Goal: Task Accomplishment & Management: Manage account settings

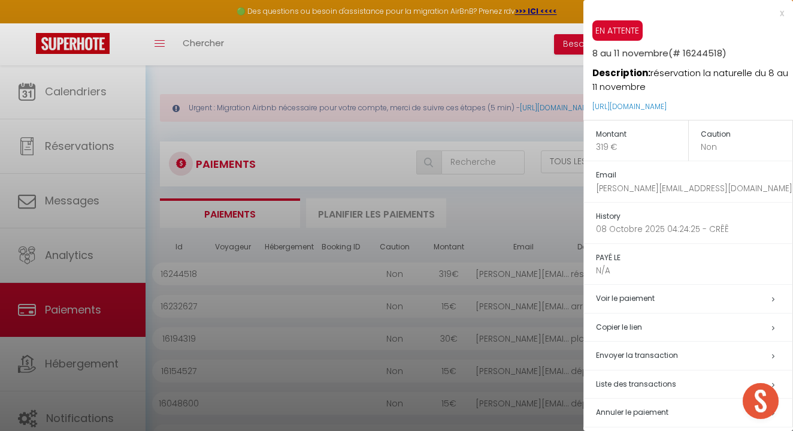
select select "2"
select select "0"
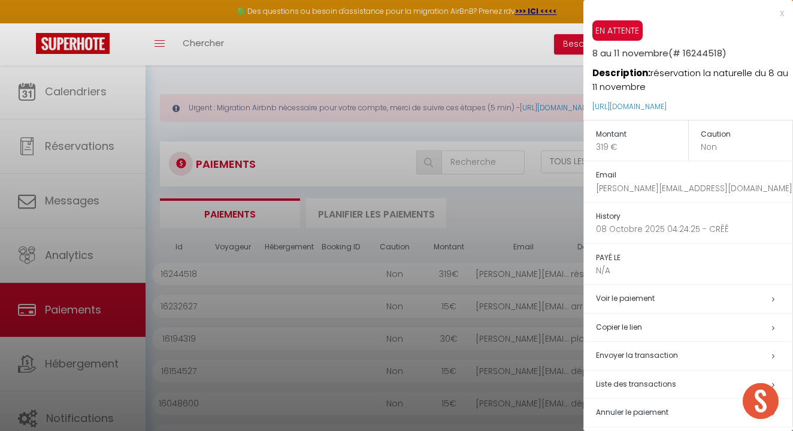
scroll to position [6, 0]
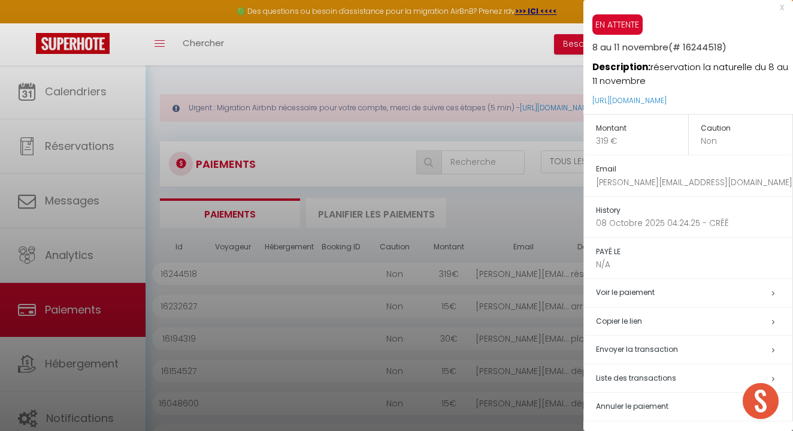
click at [784, 10] on div "x EN ATTENTE 8 au 11 novembre (# 16244518) Description: réservation la naturell…" at bounding box center [689, 215] width 210 height 442
click at [783, 9] on div "x" at bounding box center [684, 7] width 201 height 14
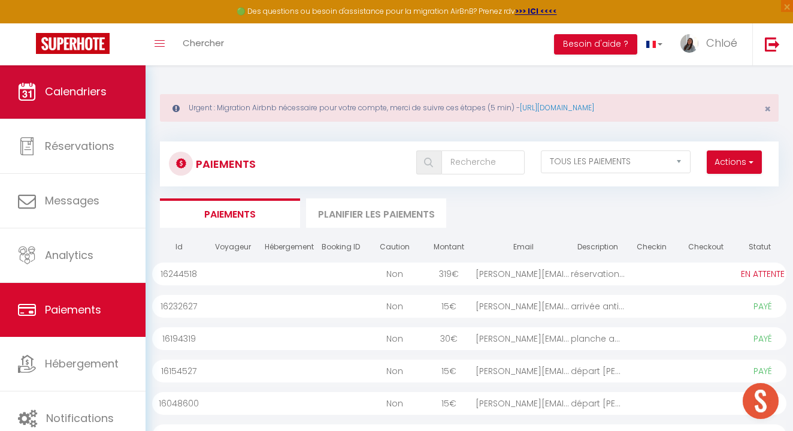
click at [79, 105] on link "Calendriers" at bounding box center [73, 92] width 146 height 54
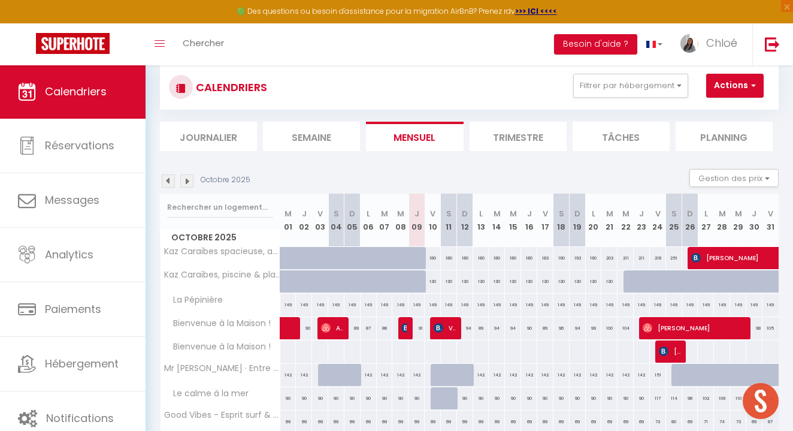
scroll to position [72, 0]
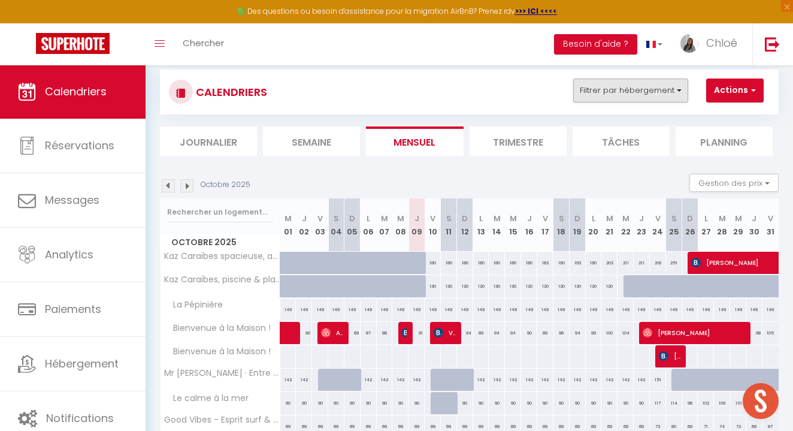
click at [621, 97] on button "Filtrer par hébergement" at bounding box center [630, 91] width 115 height 24
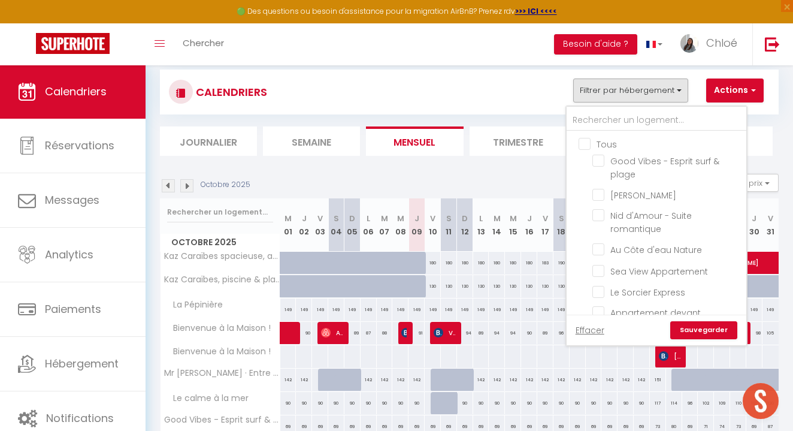
click at [591, 142] on input "Tous" at bounding box center [669, 143] width 180 height 12
checkbox input "true"
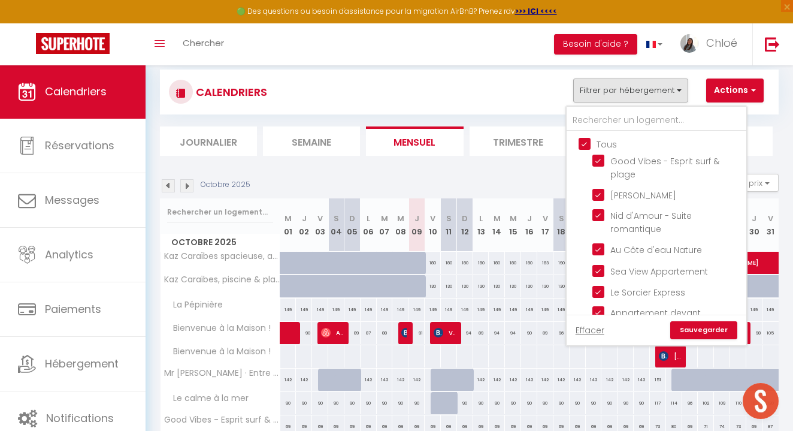
checkbox input "true"
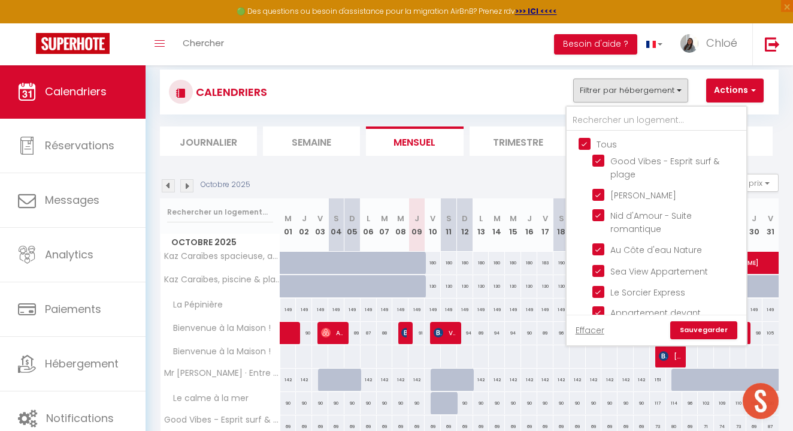
checkbox input "true"
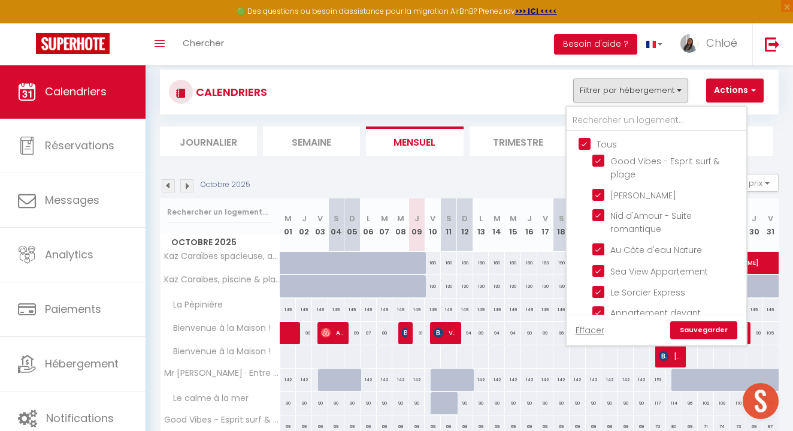
checkbox input "true"
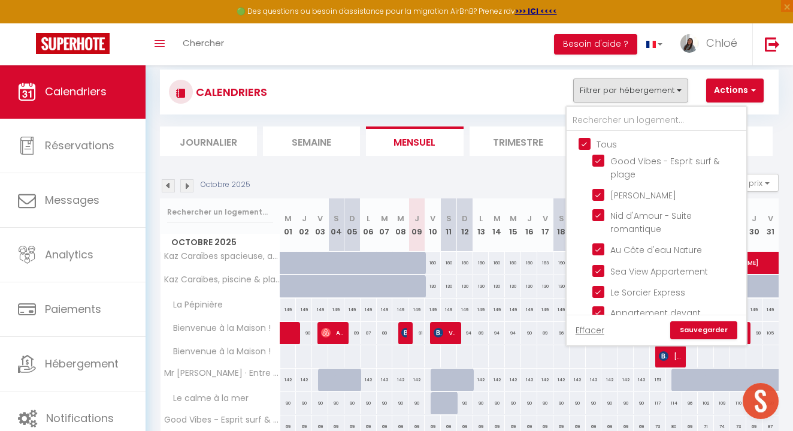
checkbox input "true"
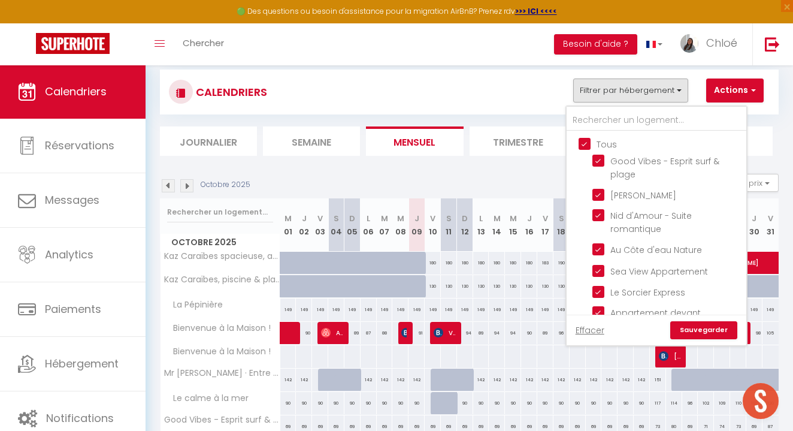
checkbox input "true"
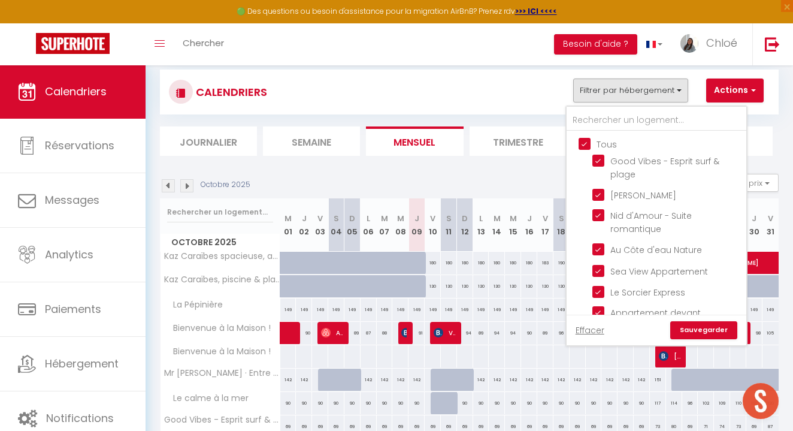
checkbox input "true"
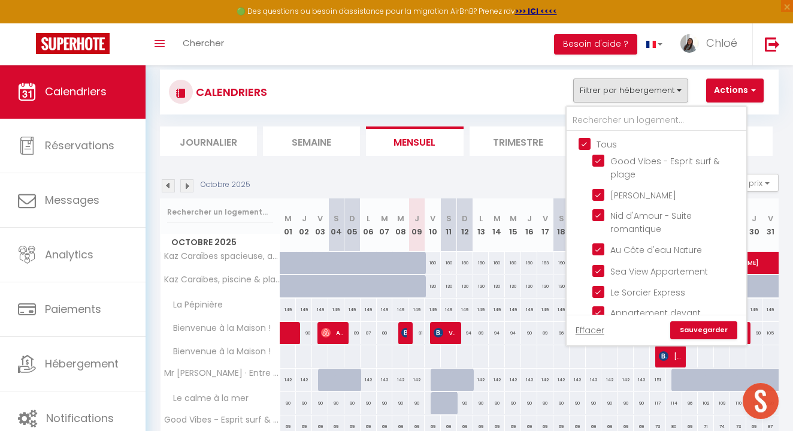
click at [585, 143] on input "Tous" at bounding box center [669, 143] width 180 height 12
checkbox input "false"
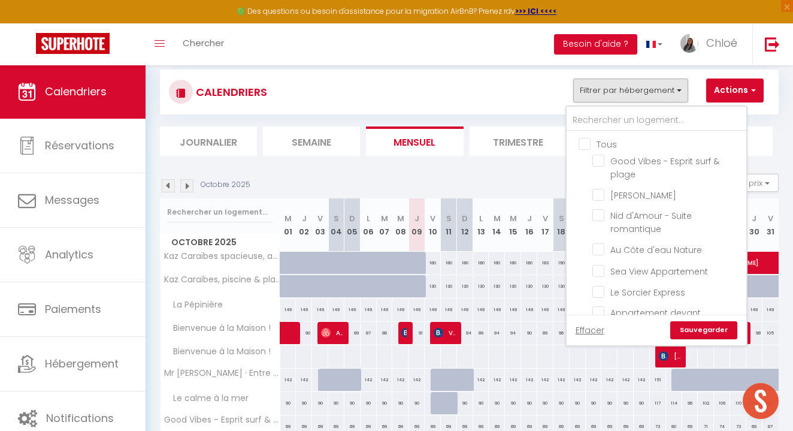
checkbox input "false"
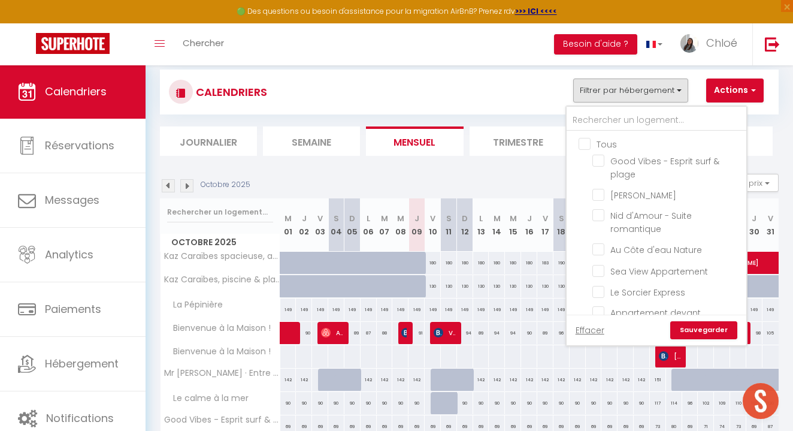
checkbox input "false"
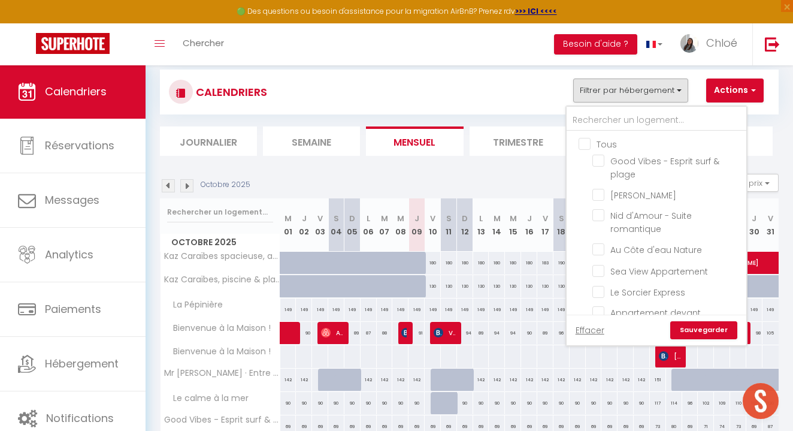
checkbox input "false"
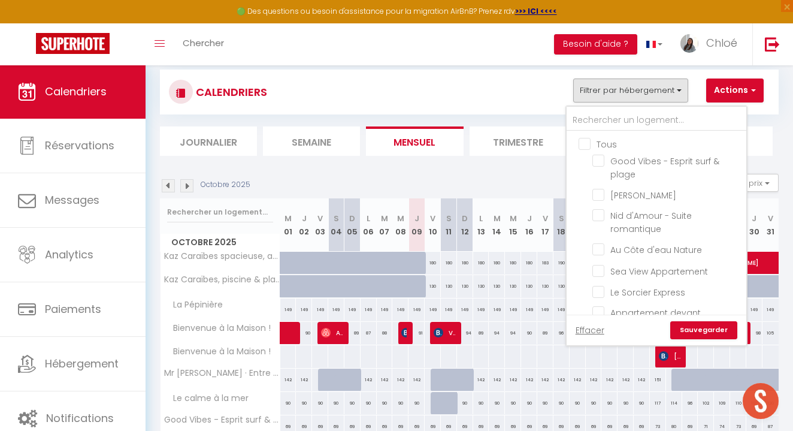
checkbox input "false"
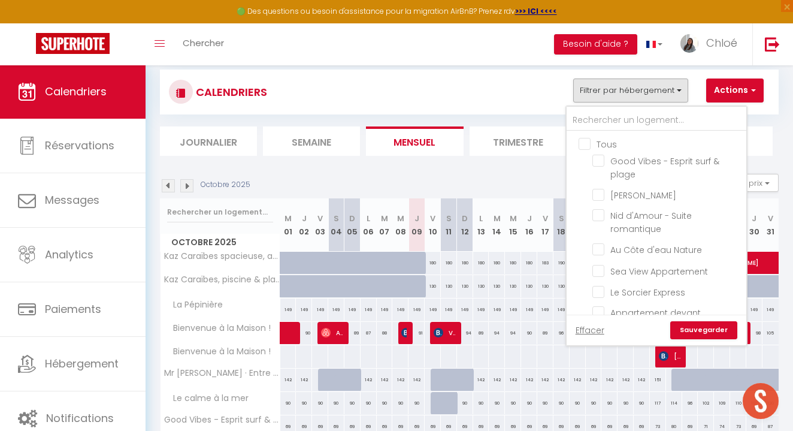
checkbox input "false"
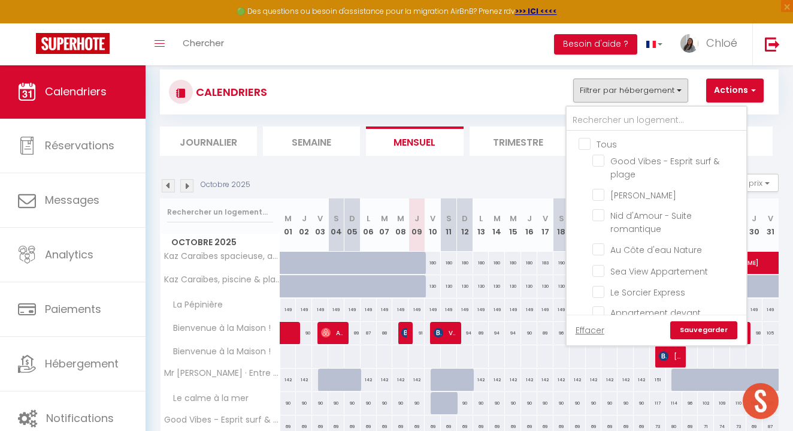
checkbox input "false"
click at [604, 160] on input "Good Vibes - Esprit surf & plage" at bounding box center [668, 161] width 150 height 12
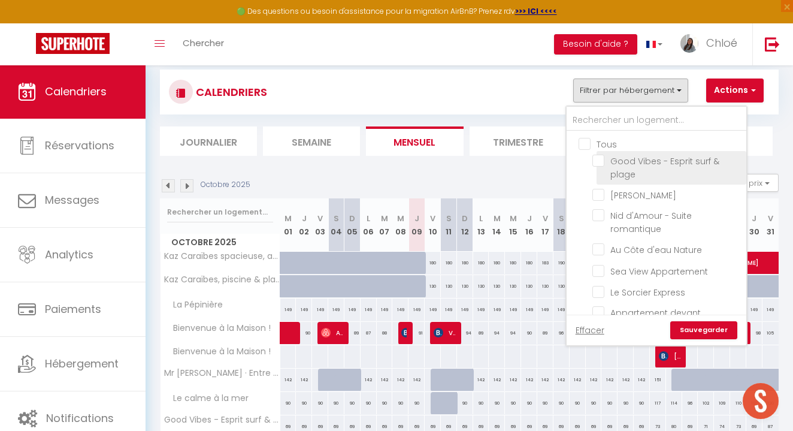
checkbox input "true"
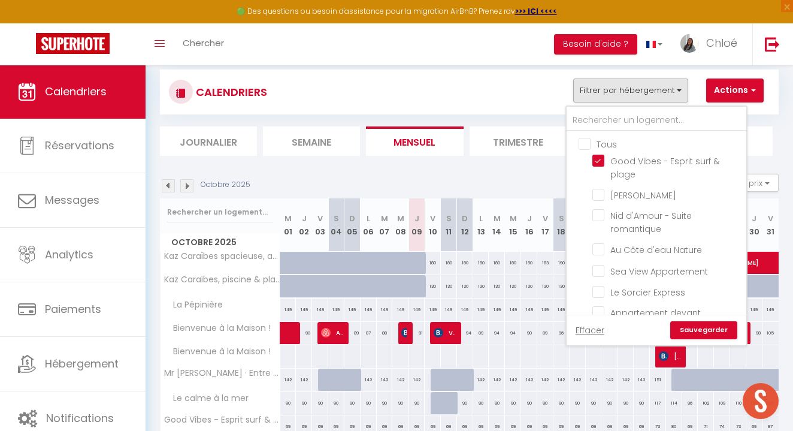
click at [719, 327] on link "Sauvegarder" at bounding box center [704, 330] width 67 height 18
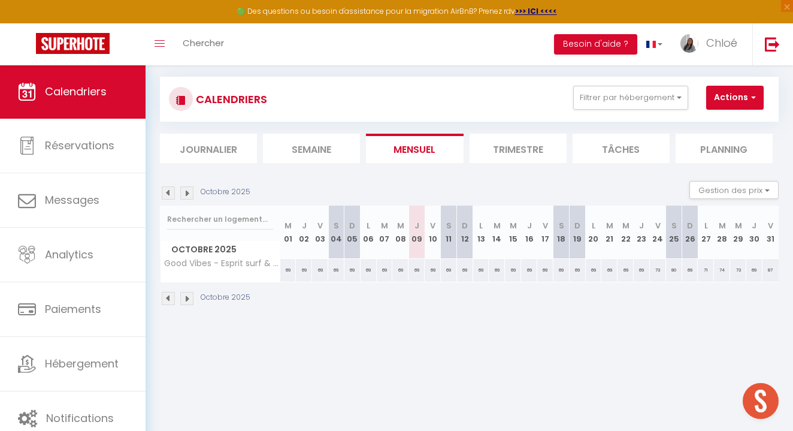
scroll to position [65, 0]
click at [188, 301] on img at bounding box center [186, 298] width 13 height 13
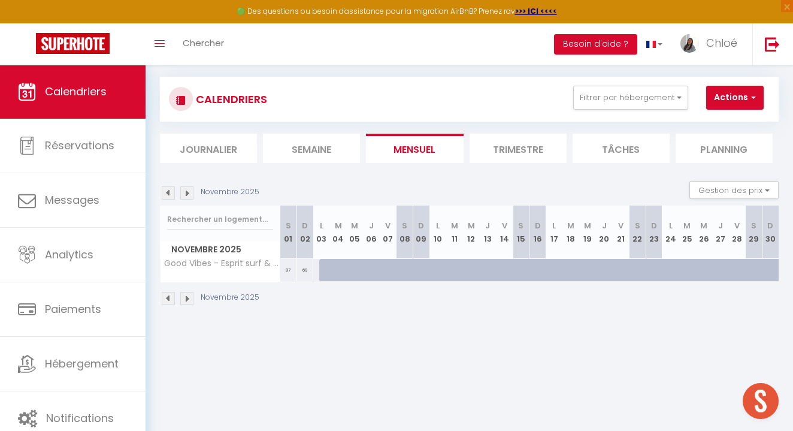
click at [188, 301] on img at bounding box center [186, 298] width 13 height 13
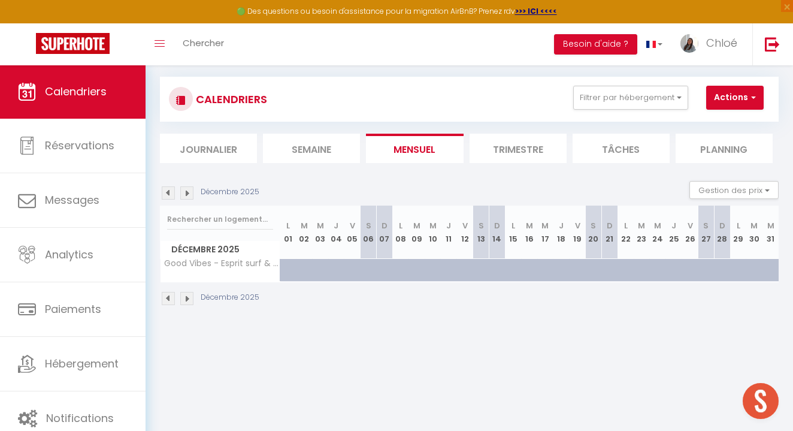
click at [188, 301] on img at bounding box center [186, 298] width 13 height 13
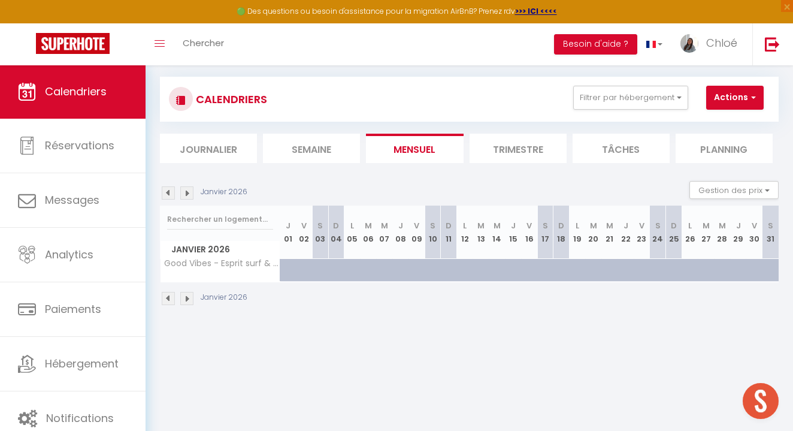
click at [188, 301] on img at bounding box center [186, 298] width 13 height 13
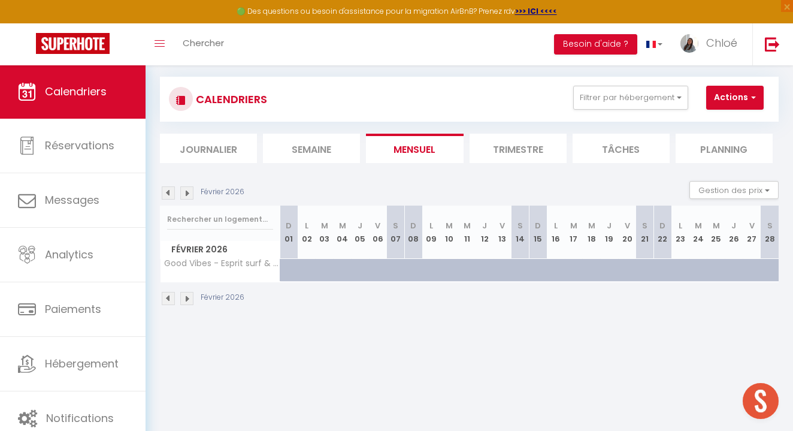
click at [188, 301] on img at bounding box center [186, 298] width 13 height 13
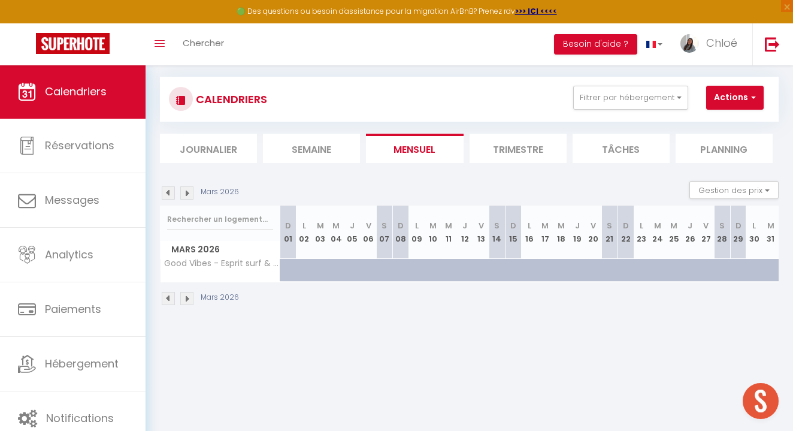
click at [188, 301] on img at bounding box center [186, 298] width 13 height 13
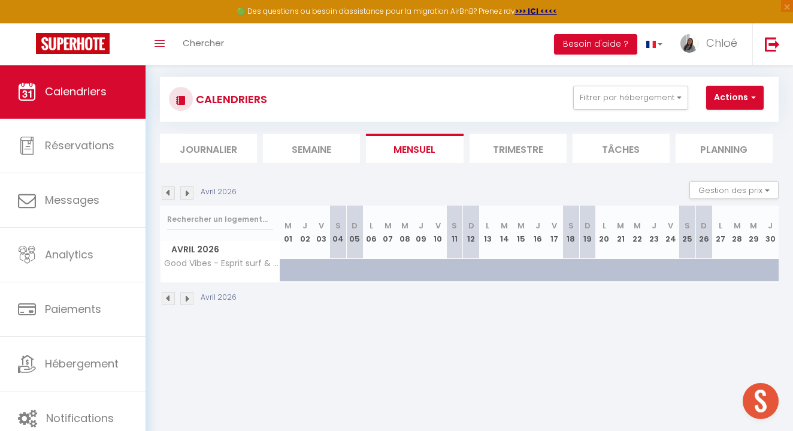
click at [188, 301] on img at bounding box center [186, 298] width 13 height 13
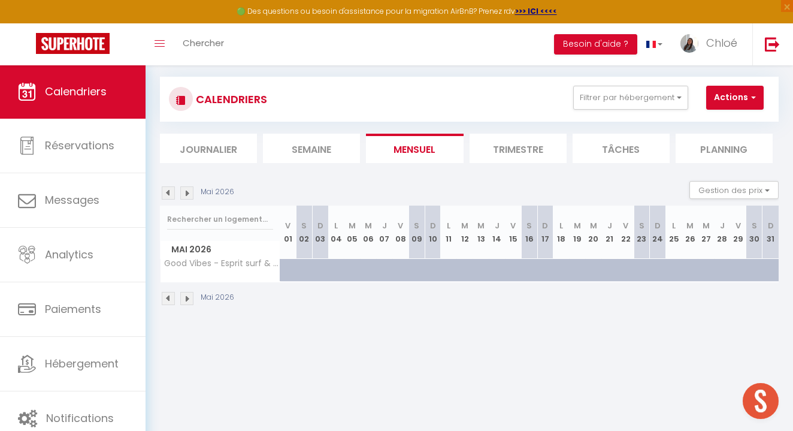
click at [188, 301] on img at bounding box center [186, 298] width 13 height 13
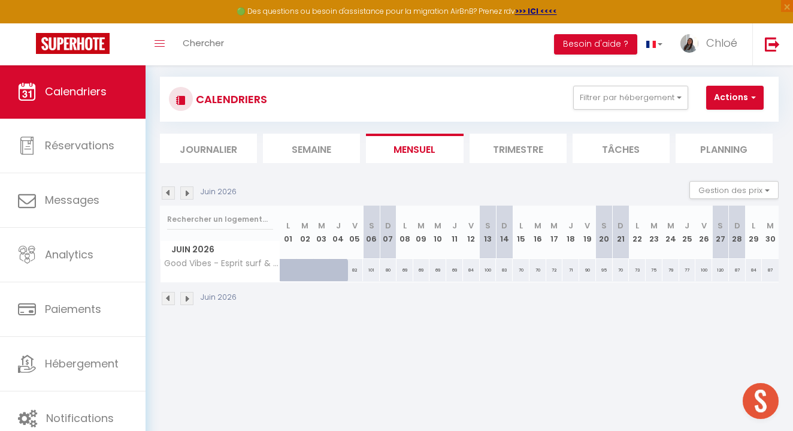
click at [188, 301] on img at bounding box center [186, 298] width 13 height 13
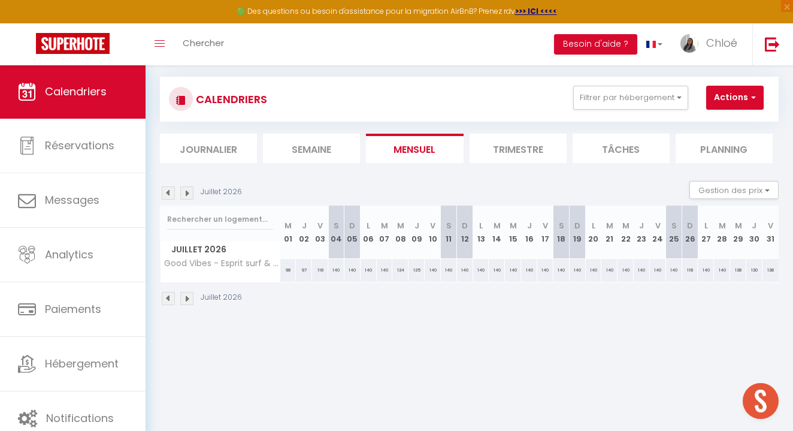
click at [167, 296] on img at bounding box center [168, 298] width 13 height 13
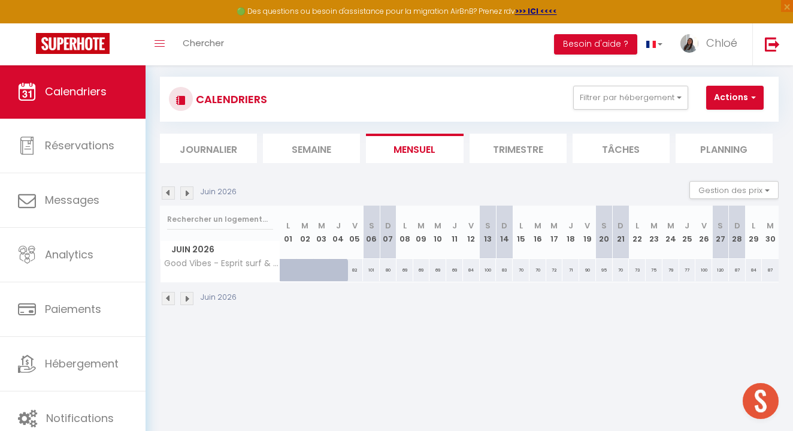
click at [354, 268] on div "82" at bounding box center [355, 270] width 17 height 22
type input "82"
type input "Ven 05 Juin 2026"
type input "Sam 06 Juin 2026"
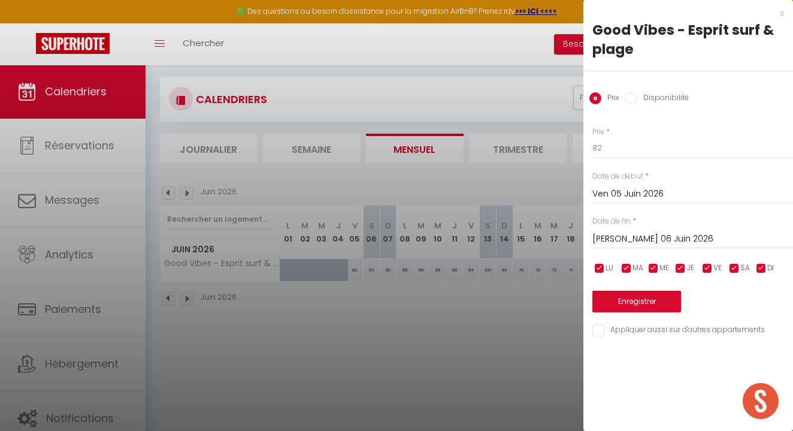
click at [781, 14] on div "x" at bounding box center [684, 13] width 201 height 14
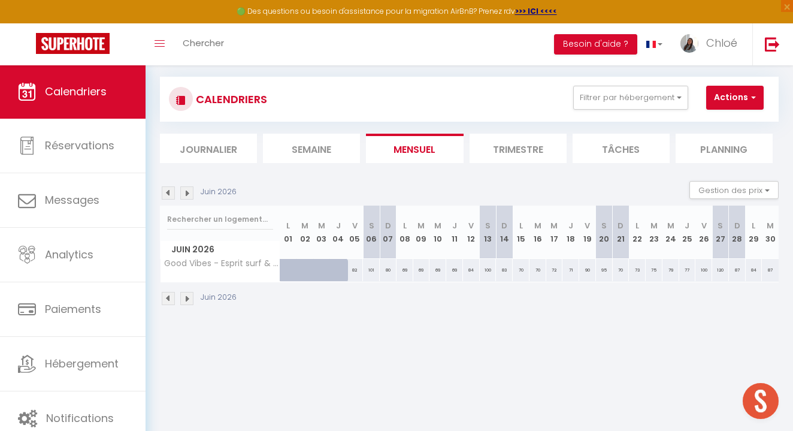
click at [188, 298] on img at bounding box center [186, 298] width 13 height 13
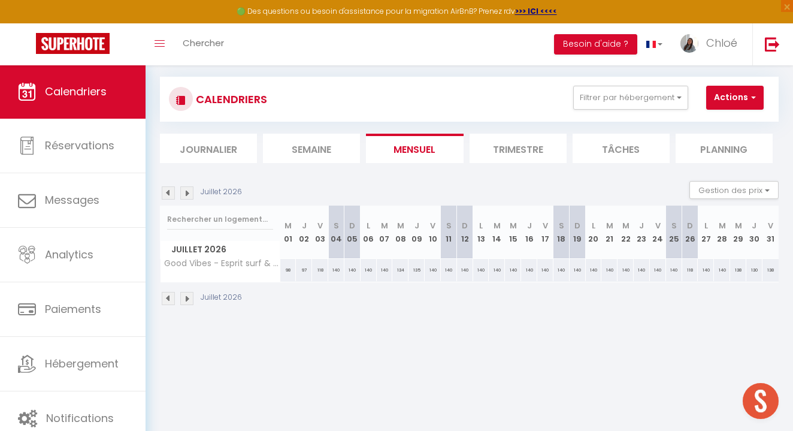
click at [188, 298] on img at bounding box center [186, 298] width 13 height 13
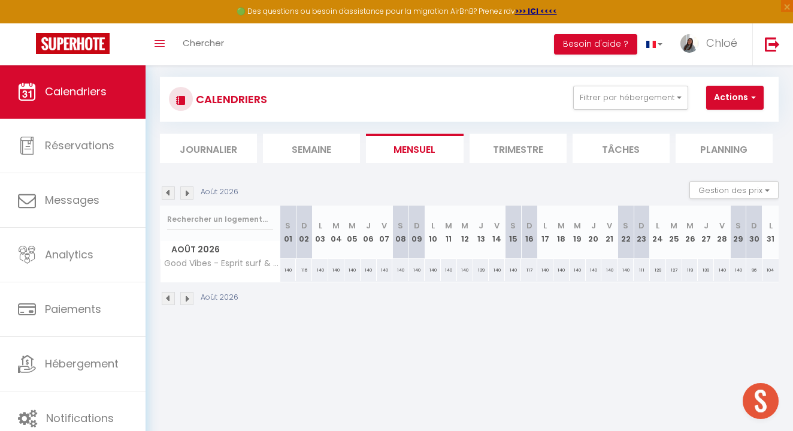
click at [188, 298] on img at bounding box center [186, 298] width 13 height 13
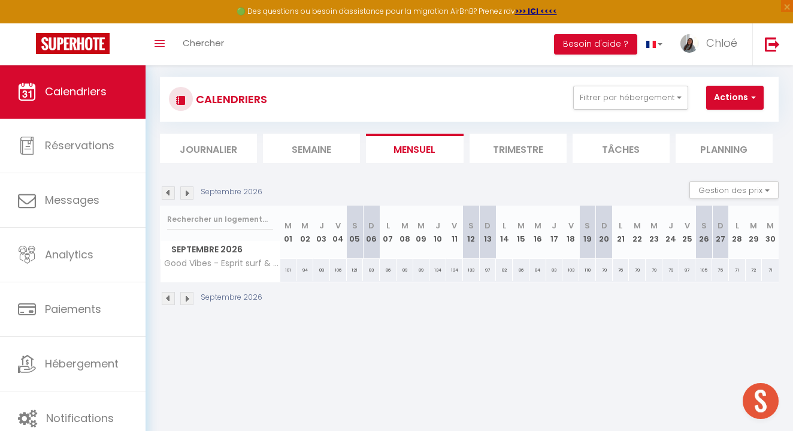
click at [188, 298] on img at bounding box center [186, 298] width 13 height 13
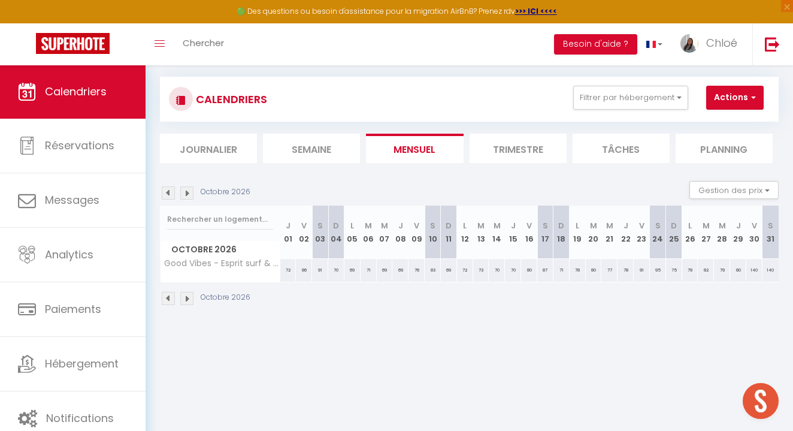
click at [188, 298] on img at bounding box center [186, 298] width 13 height 13
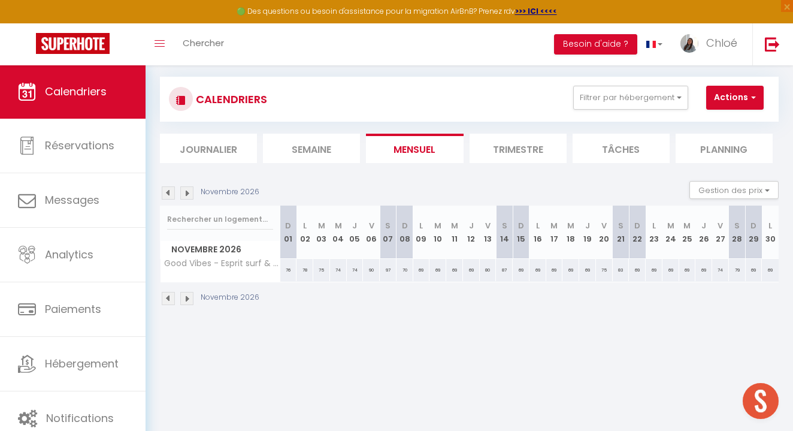
click at [188, 298] on img at bounding box center [186, 298] width 13 height 13
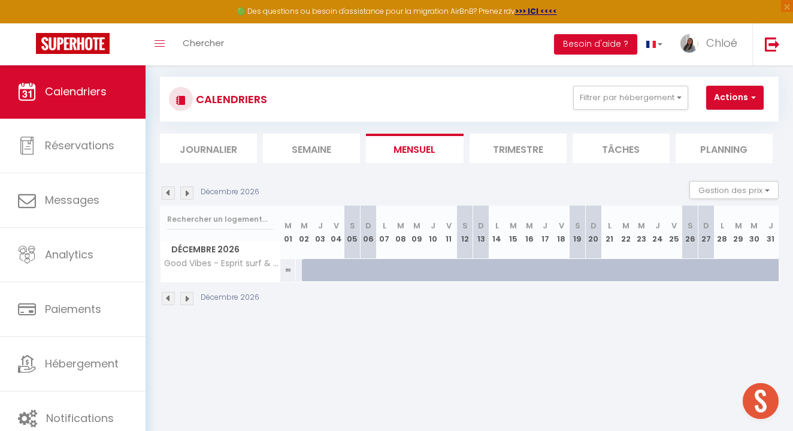
click at [188, 298] on img at bounding box center [186, 298] width 13 height 13
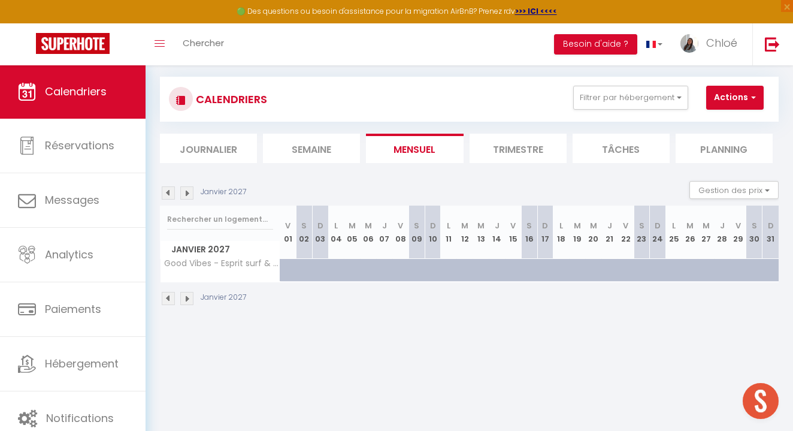
click at [168, 297] on img at bounding box center [168, 298] width 13 height 13
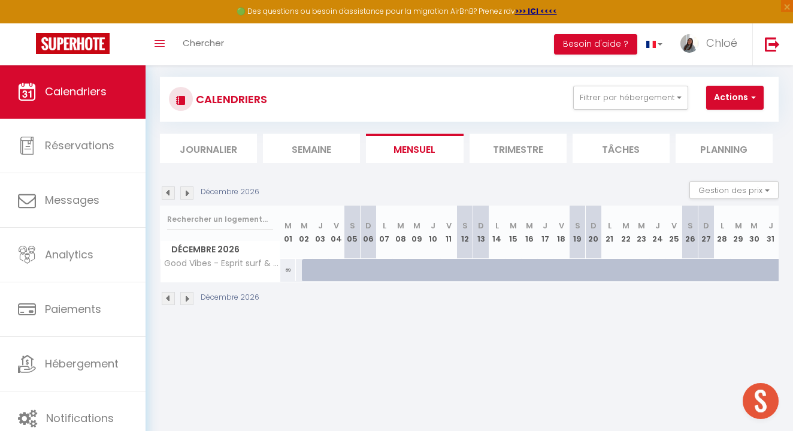
click at [168, 297] on img at bounding box center [168, 298] width 13 height 13
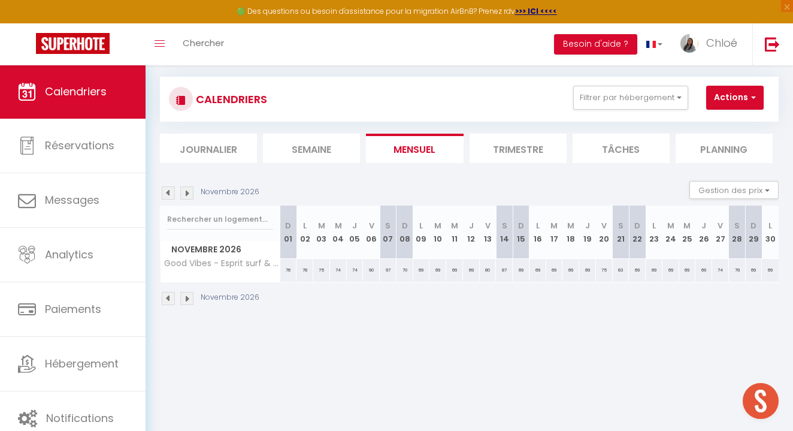
click at [168, 297] on img at bounding box center [168, 298] width 13 height 13
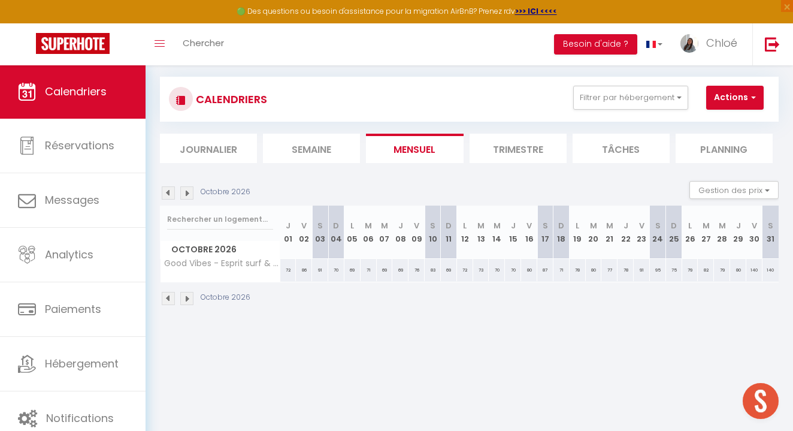
click at [168, 297] on img at bounding box center [168, 298] width 13 height 13
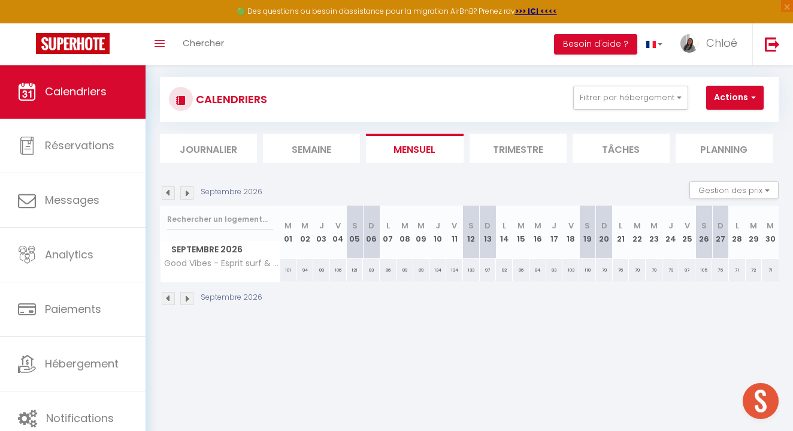
click at [168, 297] on img at bounding box center [168, 298] width 13 height 13
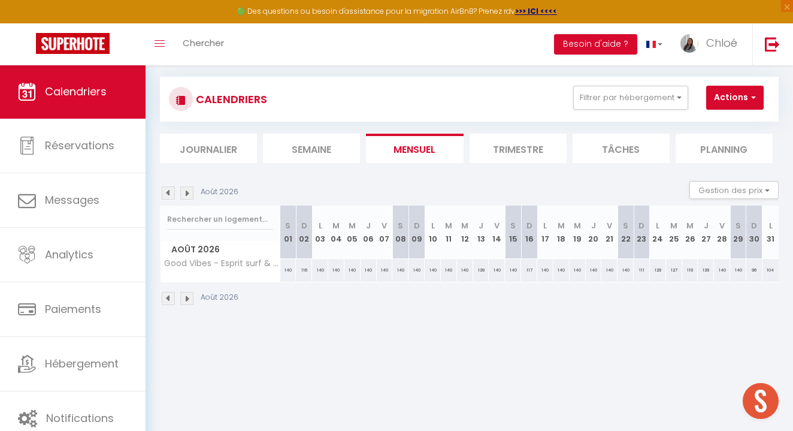
click at [168, 297] on img at bounding box center [168, 298] width 13 height 13
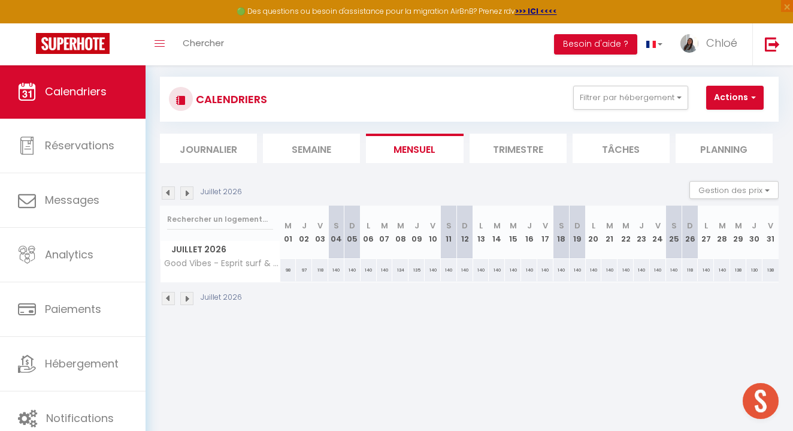
click at [168, 297] on img at bounding box center [168, 298] width 13 height 13
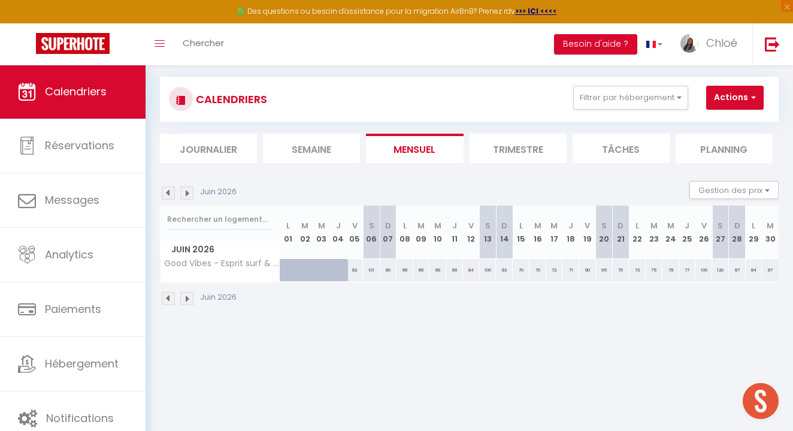
click at [358, 268] on div "82" at bounding box center [355, 270] width 17 height 22
type input "82"
type input "Ven 05 Juin 2026"
type input "Sam 06 Juin 2026"
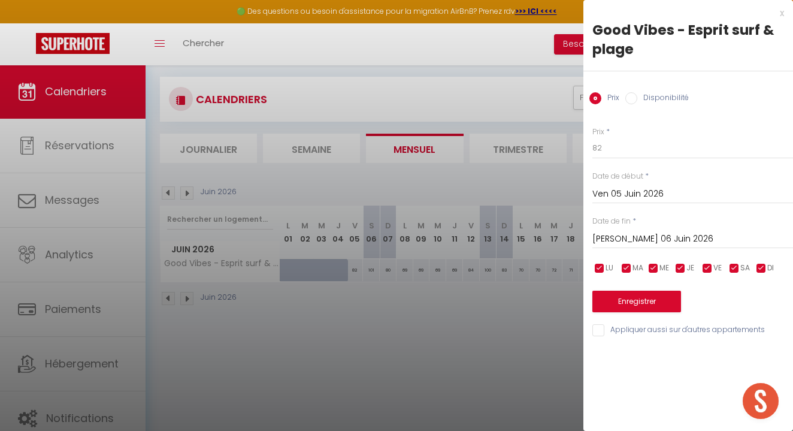
click at [634, 98] on input "Disponibilité" at bounding box center [632, 98] width 12 height 12
radio input "true"
radio input "false"
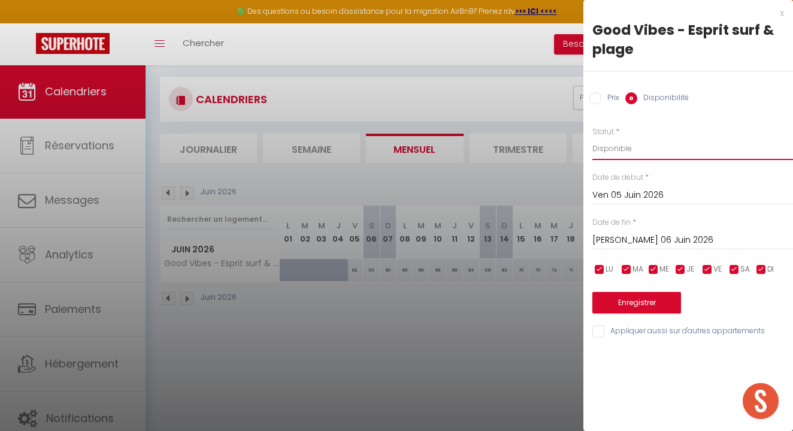
select select "0"
click at [627, 241] on input "Sam 06 Juin 2026" at bounding box center [693, 241] width 201 height 16
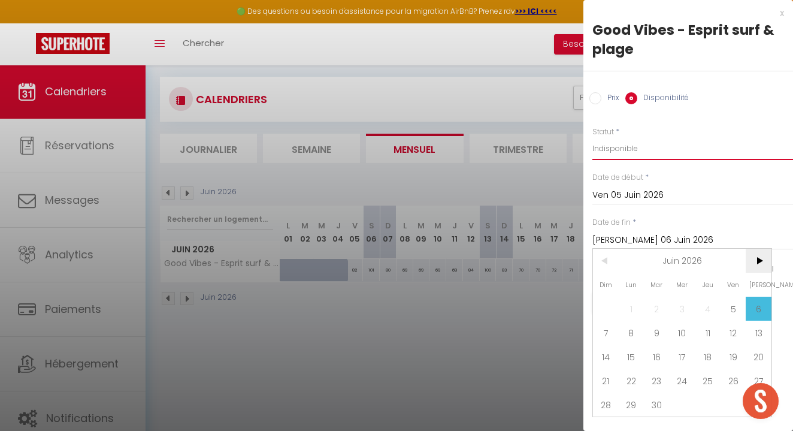
click at [767, 259] on span ">" at bounding box center [759, 261] width 26 height 24
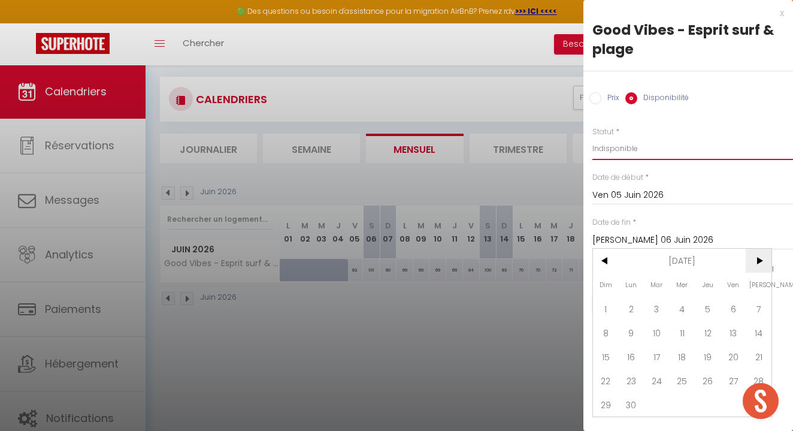
click at [767, 259] on span ">" at bounding box center [759, 261] width 26 height 24
click at [686, 333] on span "6" at bounding box center [683, 333] width 26 height 24
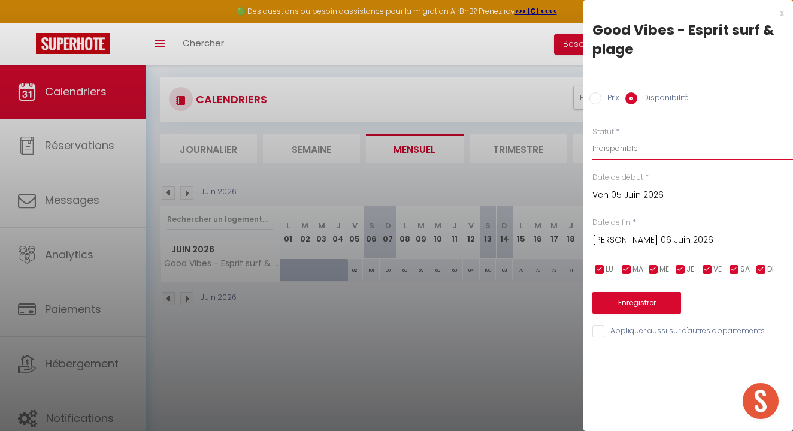
type input "Mer 06 Janvier 2027"
click at [650, 301] on button "Enregistrer" at bounding box center [637, 303] width 89 height 22
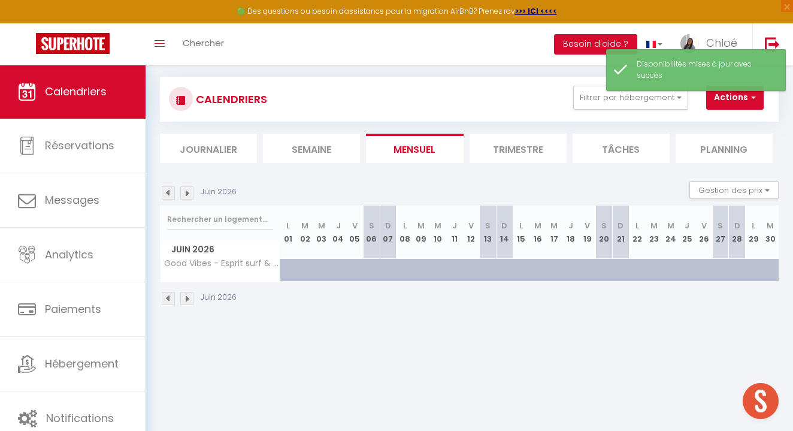
click at [172, 298] on img at bounding box center [168, 298] width 13 height 13
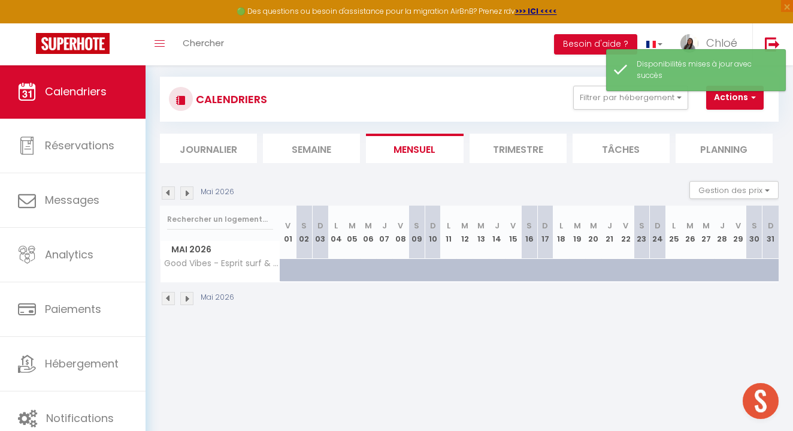
click at [172, 298] on img at bounding box center [168, 298] width 13 height 13
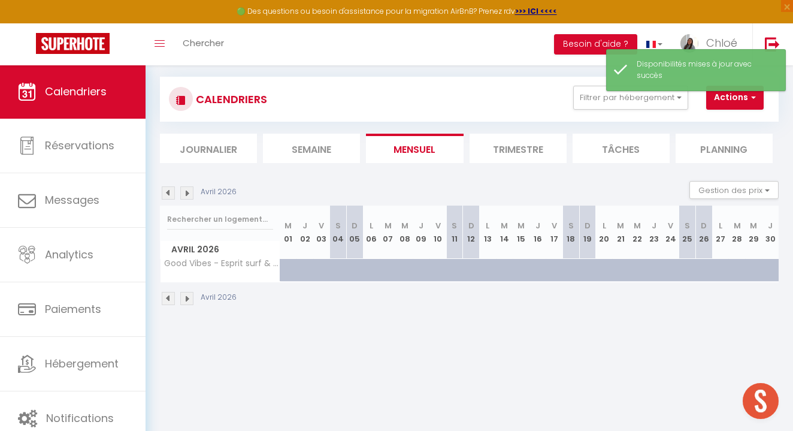
click at [172, 298] on img at bounding box center [168, 298] width 13 height 13
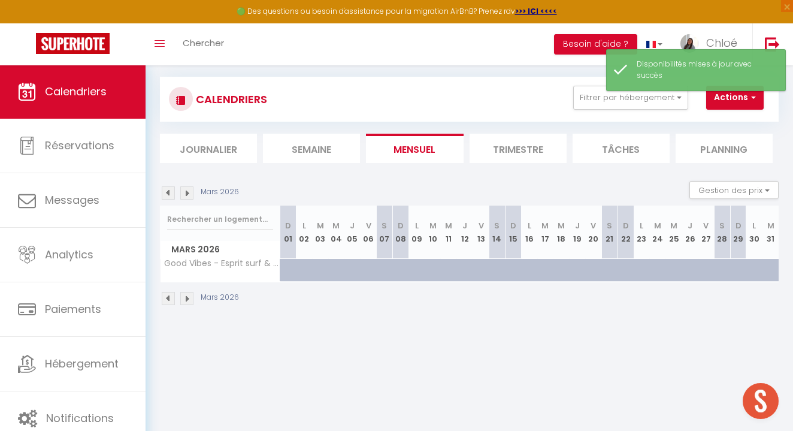
click at [172, 298] on img at bounding box center [168, 298] width 13 height 13
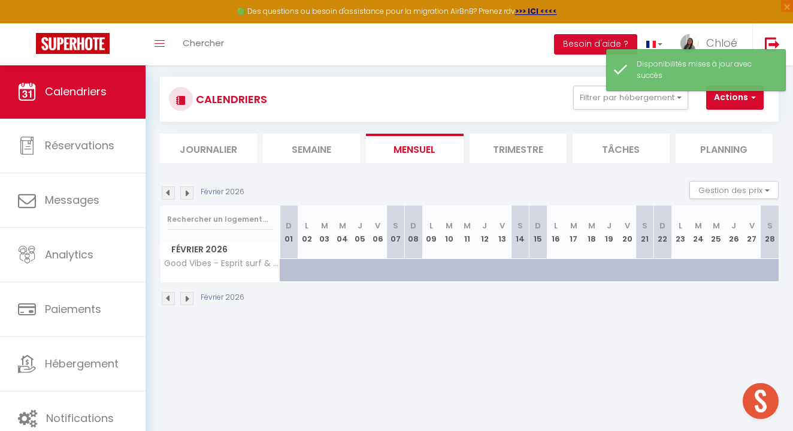
click at [172, 298] on img at bounding box center [168, 298] width 13 height 13
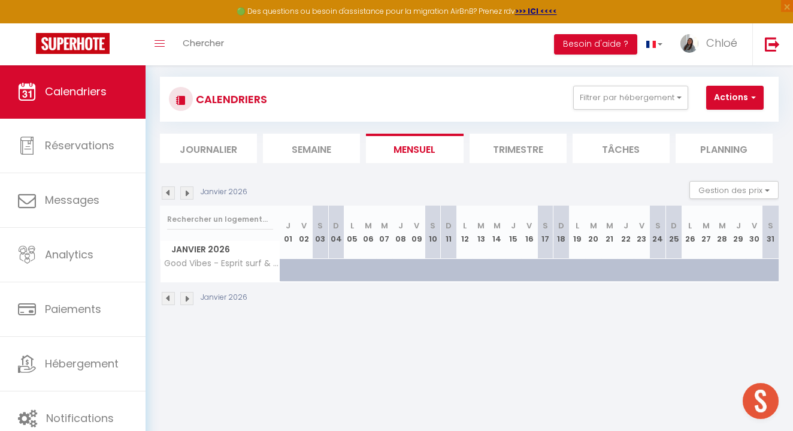
click at [169, 191] on img at bounding box center [168, 192] width 13 height 13
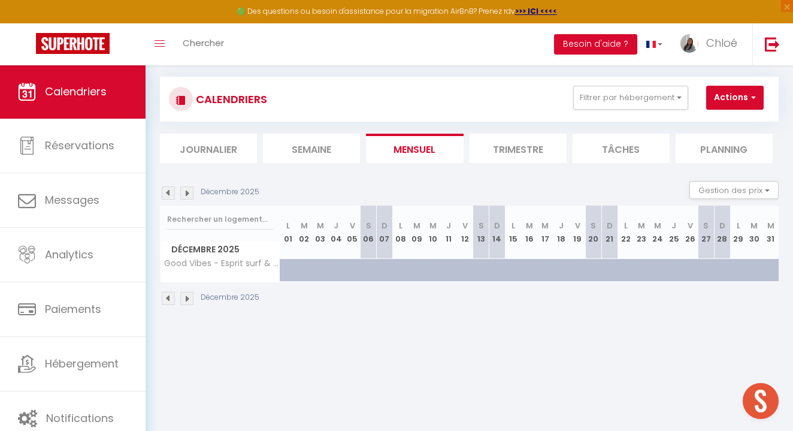
click at [169, 191] on img at bounding box center [168, 192] width 13 height 13
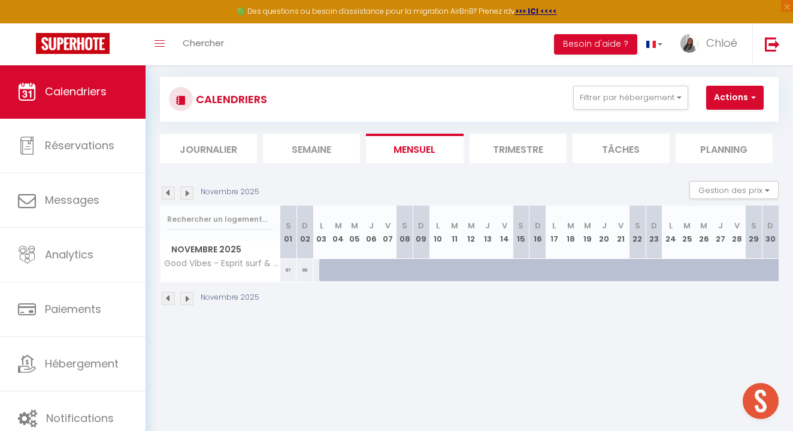
click at [169, 191] on img at bounding box center [168, 192] width 13 height 13
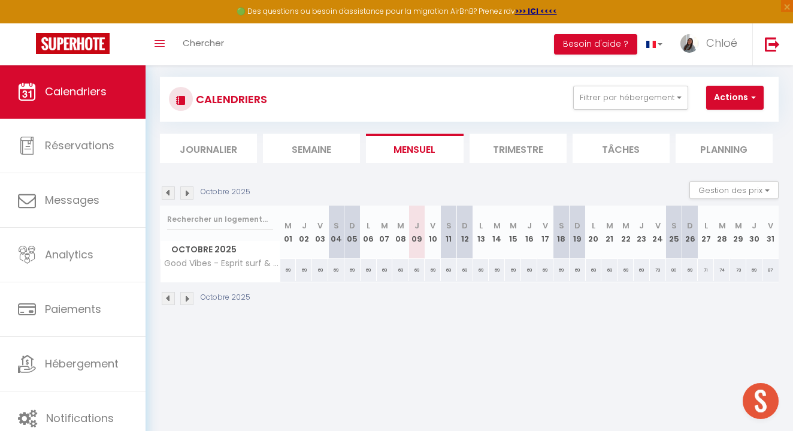
click at [169, 191] on img at bounding box center [168, 192] width 13 height 13
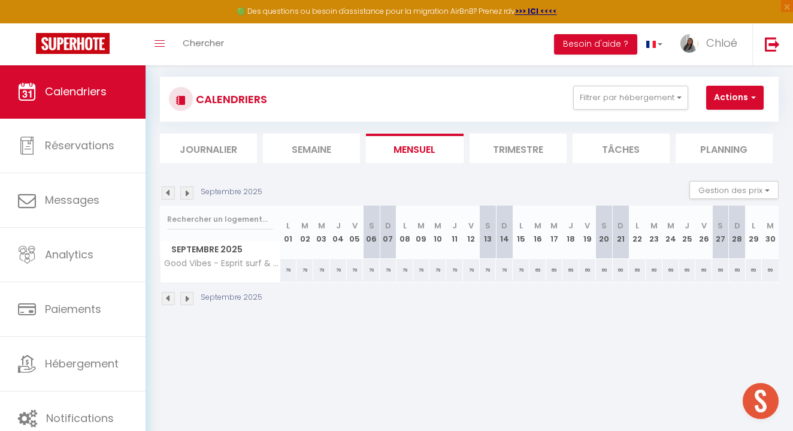
click at [188, 192] on img at bounding box center [186, 192] width 13 height 13
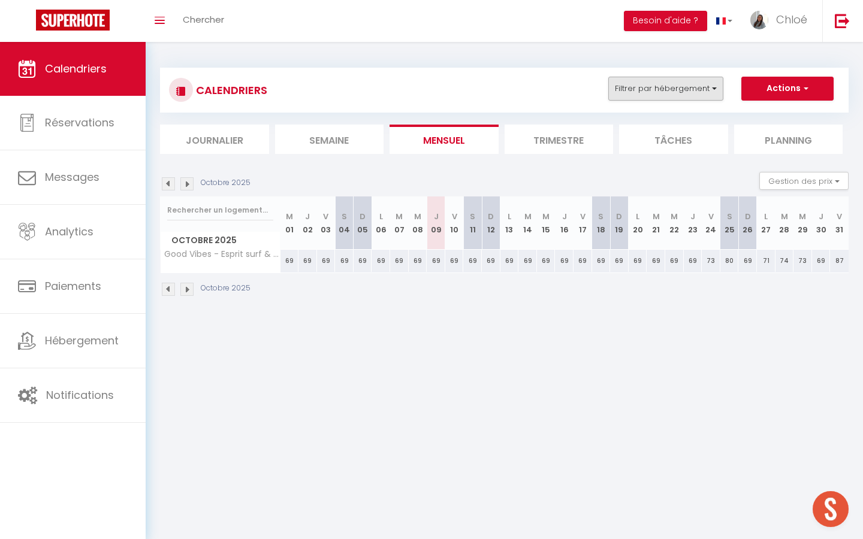
click at [660, 97] on button "Filtrer par hébergement" at bounding box center [665, 89] width 115 height 24
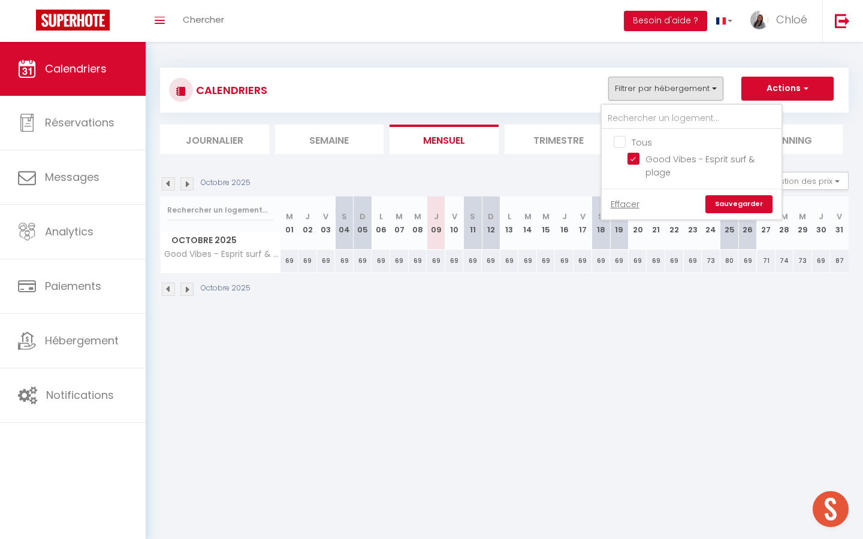
click at [621, 141] on input "Tous" at bounding box center [704, 141] width 180 height 12
checkbox input "true"
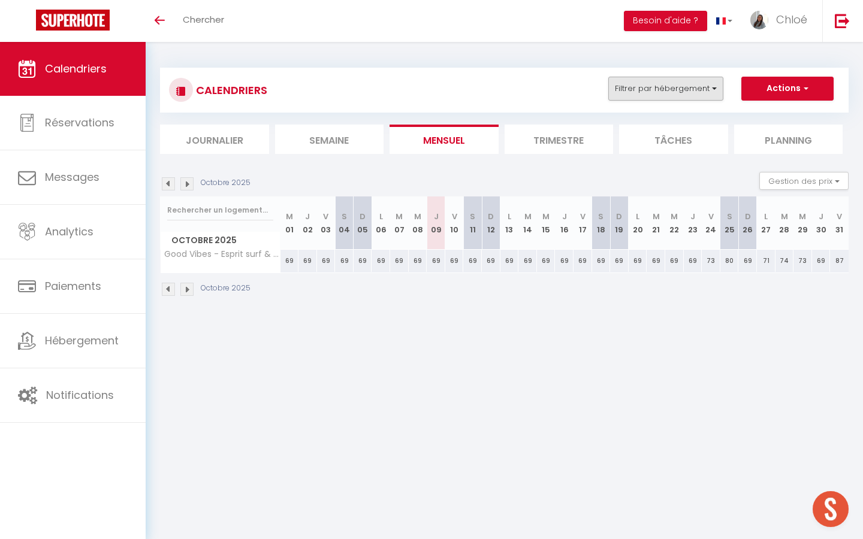
click at [677, 87] on button "Filtrer par hébergement" at bounding box center [665, 89] width 115 height 24
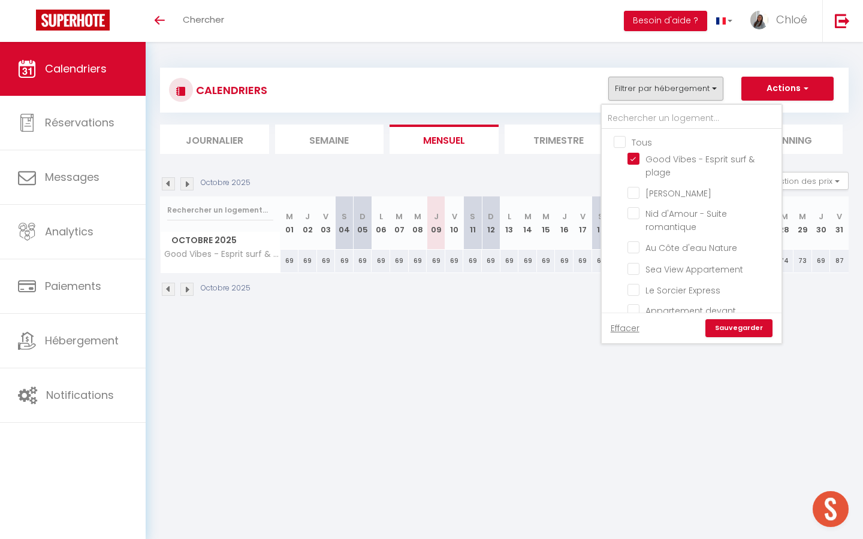
click at [615, 138] on input "Tous" at bounding box center [704, 141] width 180 height 12
checkbox input "true"
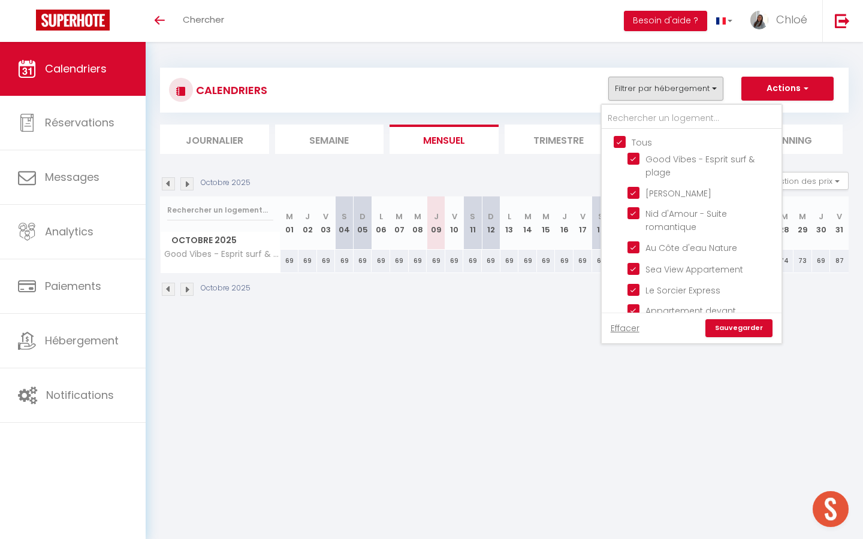
checkbox input "true"
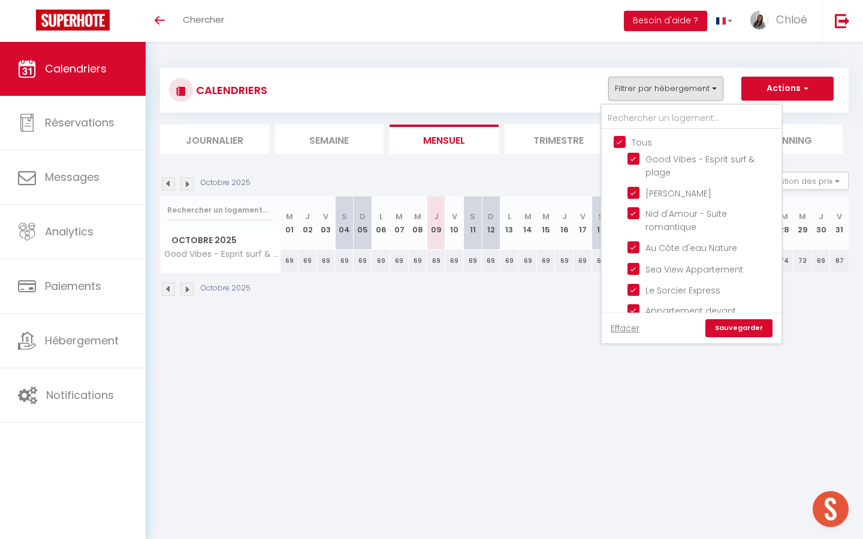
checkbox input "true"
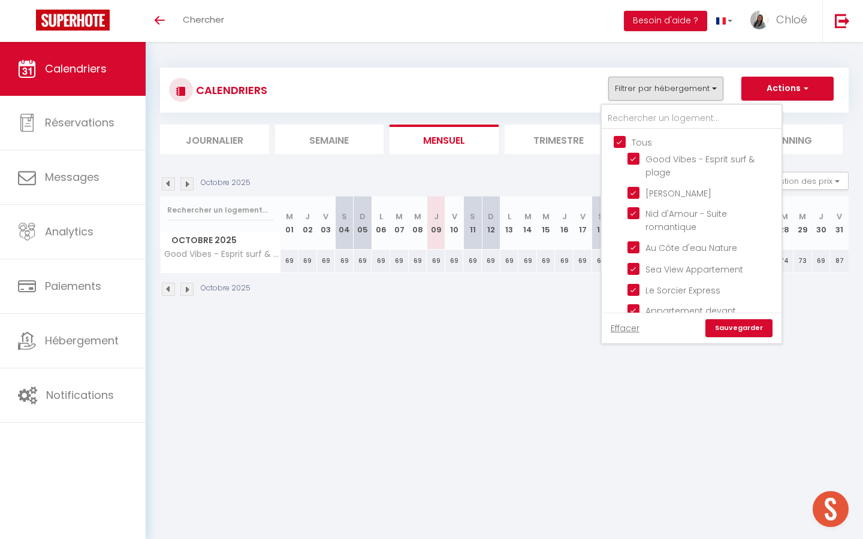
checkbox input "true"
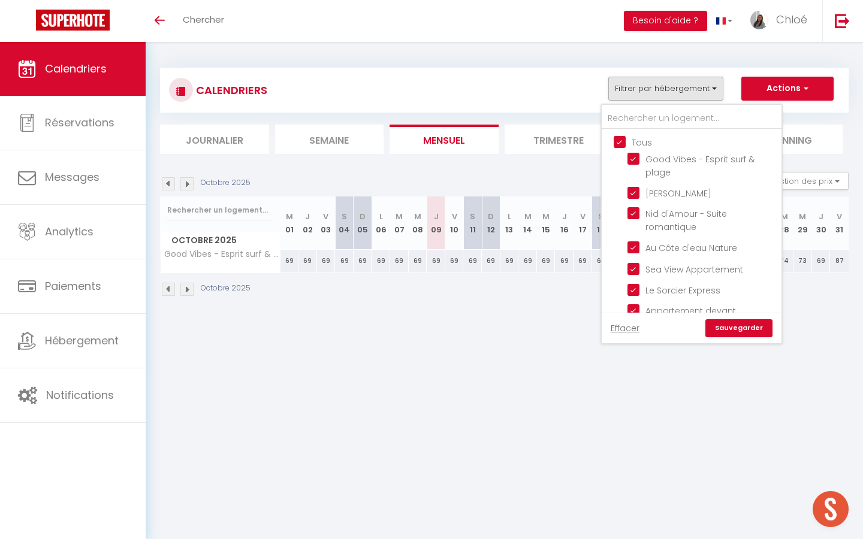
checkbox input "true"
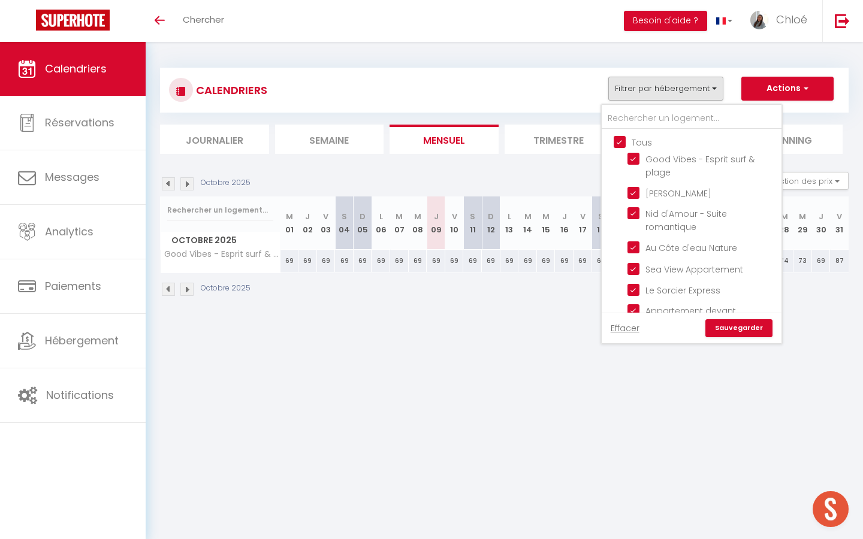
checkbox input "true"
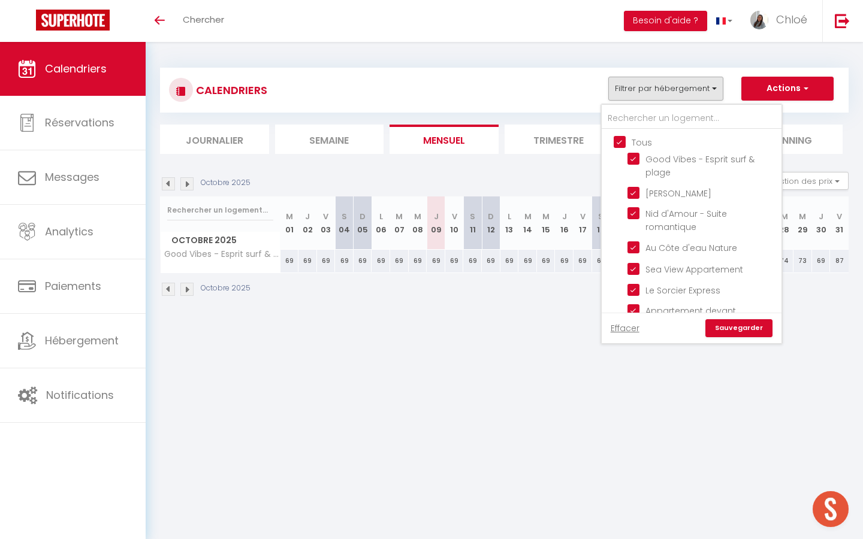
checkbox input "true"
click at [742, 335] on link "Sauvegarder" at bounding box center [738, 328] width 67 height 18
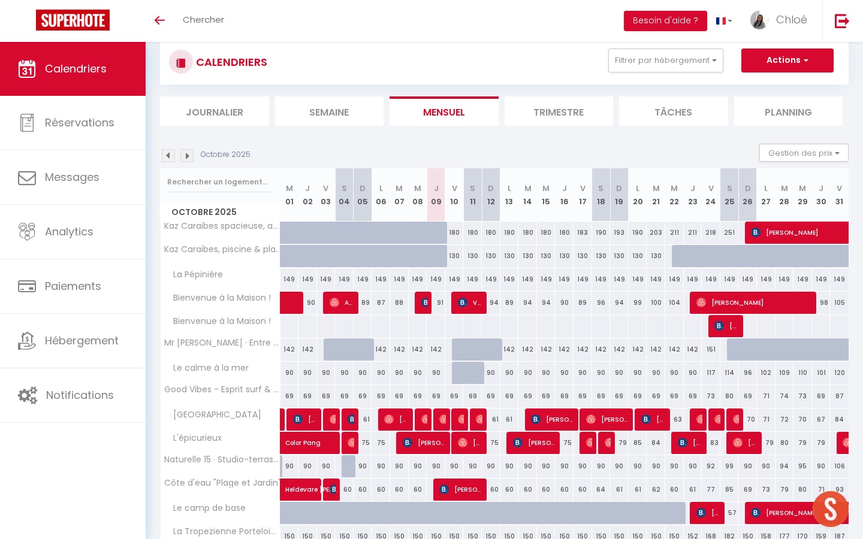
scroll to position [82, 0]
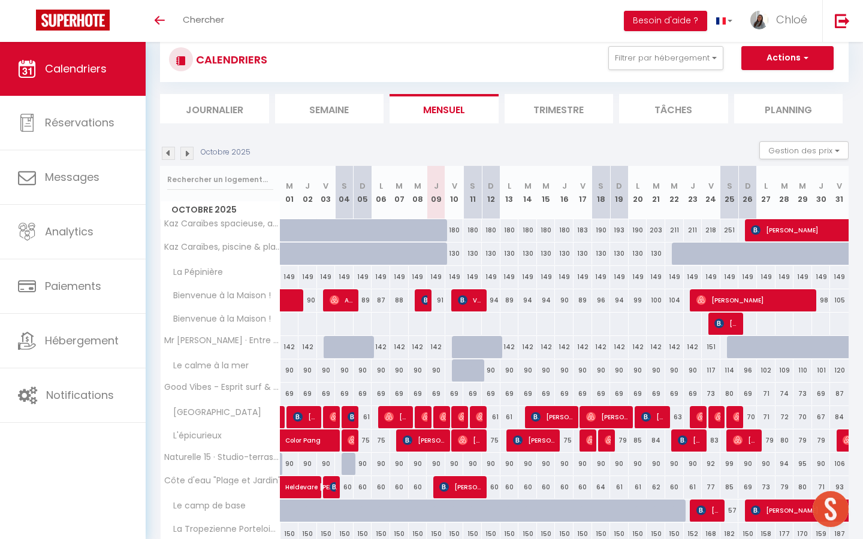
click at [438, 300] on div "91" at bounding box center [436, 300] width 19 height 22
type input "91"
type input "Jeu 09 Octobre 2025"
type input "Ven 10 Octobre 2025"
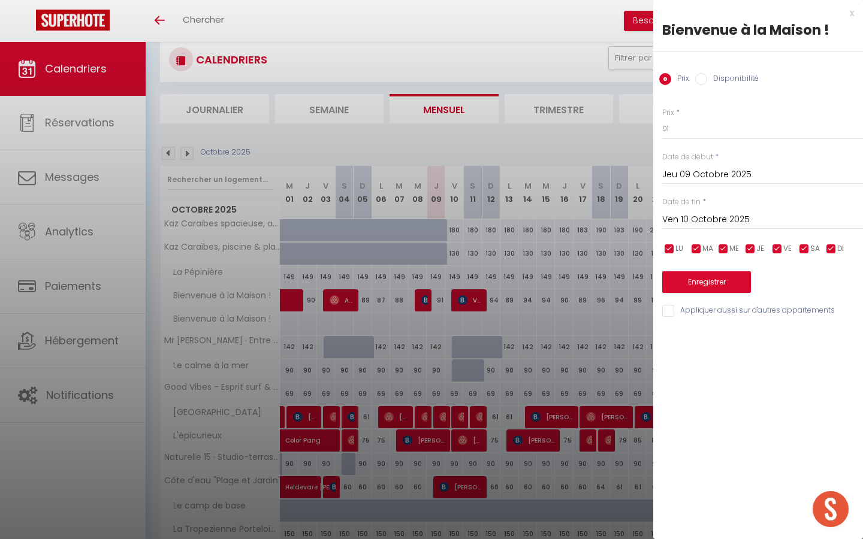
click at [704, 86] on div "Prix Disponibilité" at bounding box center [758, 72] width 210 height 40
click at [703, 79] on input "Disponibilité" at bounding box center [701, 79] width 12 height 12
radio input "true"
radio input "false"
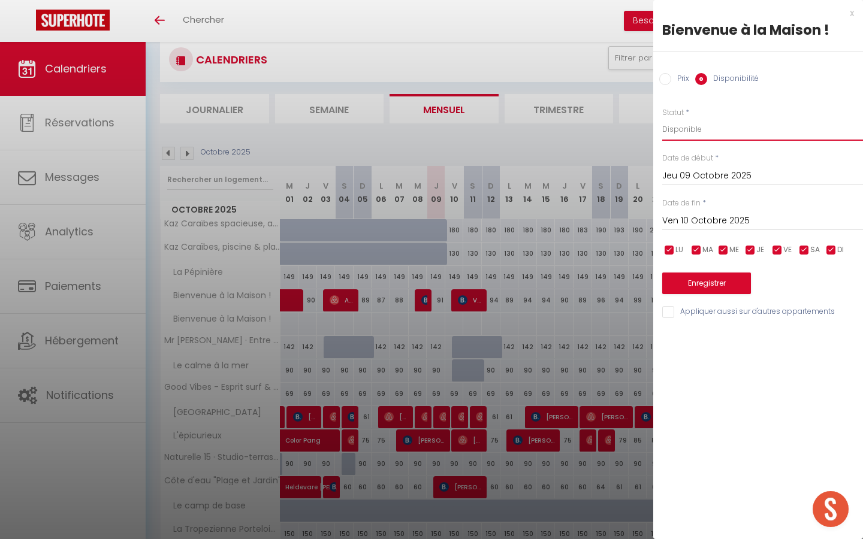
select select "0"
click at [712, 280] on button "Enregistrer" at bounding box center [706, 284] width 89 height 22
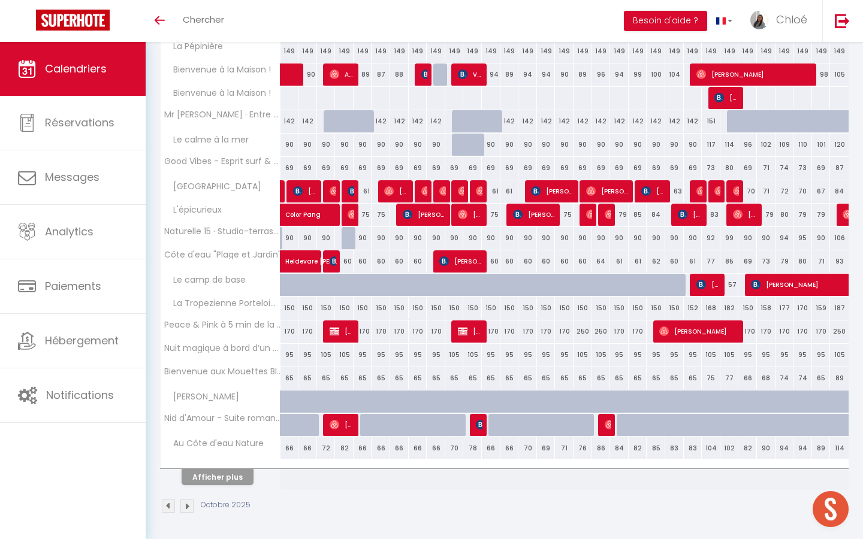
scroll to position [307, 0]
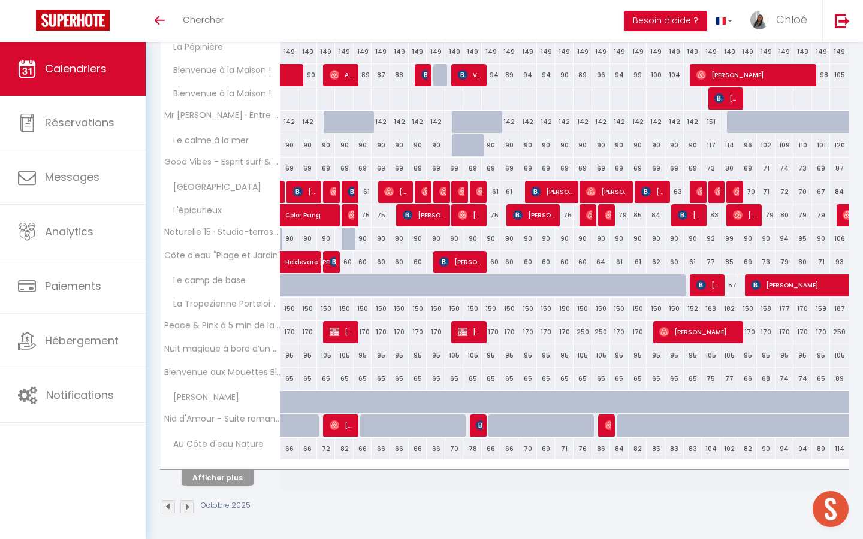
click at [216, 481] on button "Afficher plus" at bounding box center [218, 478] width 72 height 16
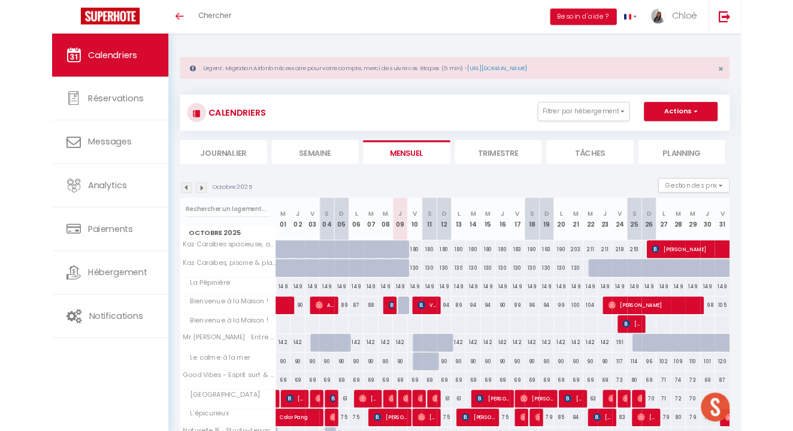
scroll to position [0, 0]
